Goal: Task Accomplishment & Management: Manage account settings

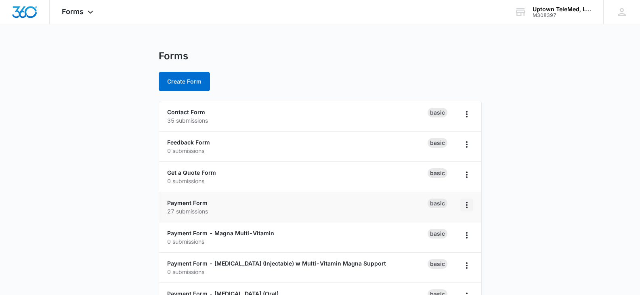
click at [464, 204] on icon "Overflow Menu" at bounding box center [467, 205] width 10 height 10
click at [191, 202] on link "Payment Form" at bounding box center [187, 202] width 40 height 7
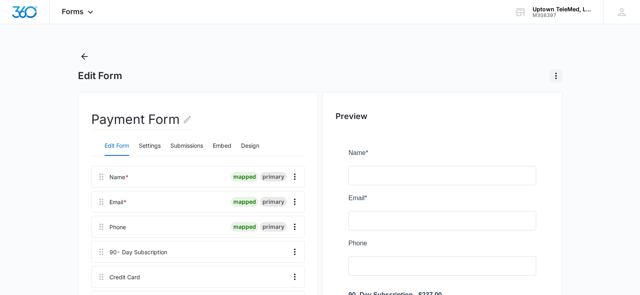
click at [554, 75] on icon "Actions" at bounding box center [556, 76] width 10 height 10
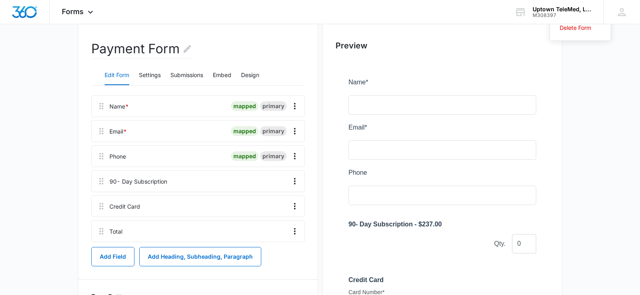
scroll to position [81, 0]
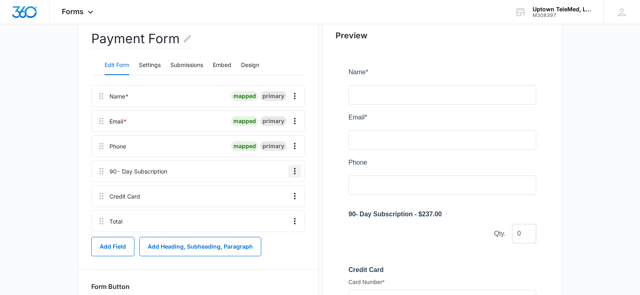
click at [294, 171] on icon "Overflow Menu" at bounding box center [295, 171] width 2 height 6
click at [272, 191] on div "Edit" at bounding box center [272, 194] width 17 height 6
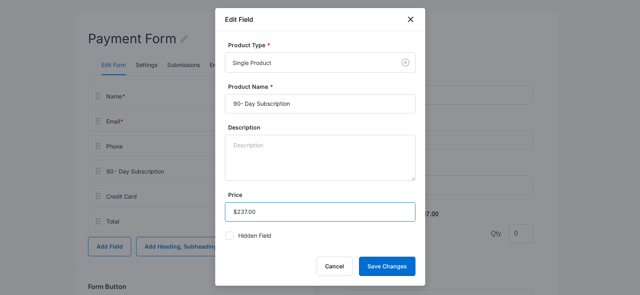
click at [240, 213] on input "Price" at bounding box center [320, 211] width 191 height 19
click at [244, 211] on input "Price" at bounding box center [320, 211] width 191 height 19
type input "$137.00"
click at [384, 266] on button "Save Changes" at bounding box center [387, 266] width 57 height 19
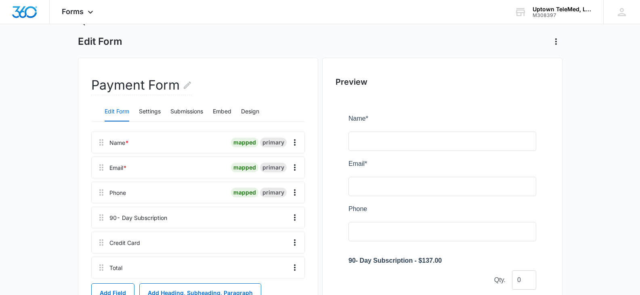
scroll to position [0, 0]
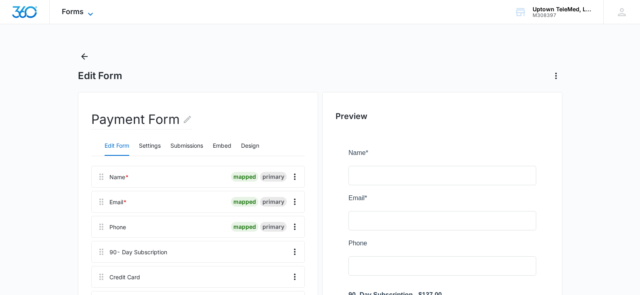
click at [72, 11] on span "Forms" at bounding box center [73, 11] width 22 height 8
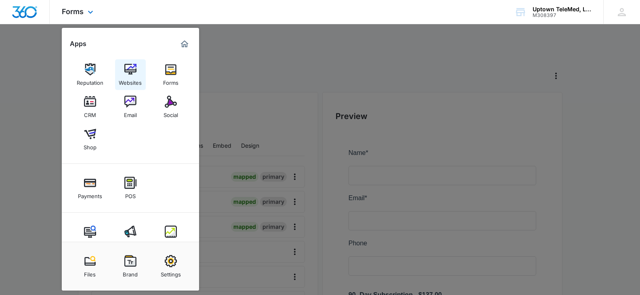
click at [130, 70] on img at bounding box center [130, 69] width 12 height 12
